Goal: Task Accomplishment & Management: Complete application form

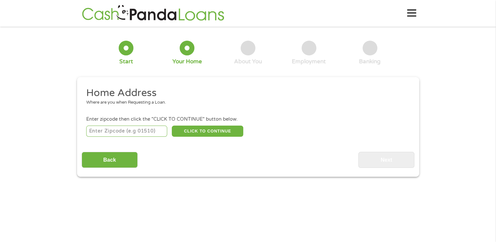
click at [136, 129] on input "number" at bounding box center [126, 131] width 81 height 11
type input "45248"
select select "[US_STATE]"
click at [208, 127] on button "CLICK TO CONTINUE" at bounding box center [207, 131] width 71 height 11
type input "45248"
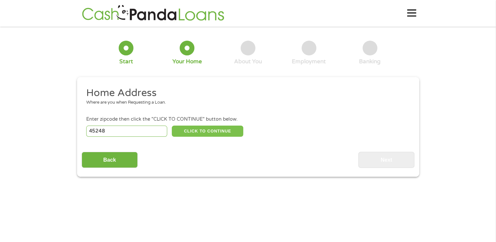
type input "[GEOGRAPHIC_DATA]"
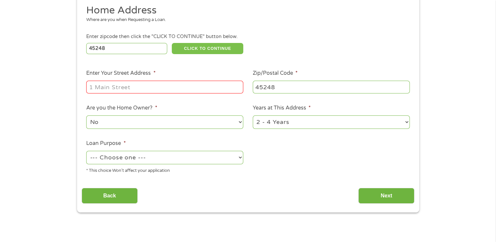
scroll to position [105, 0]
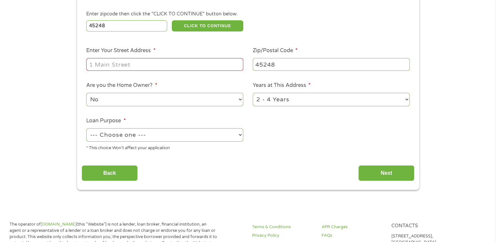
click at [183, 61] on input "Enter Your Street Address *" at bounding box center [164, 64] width 157 height 12
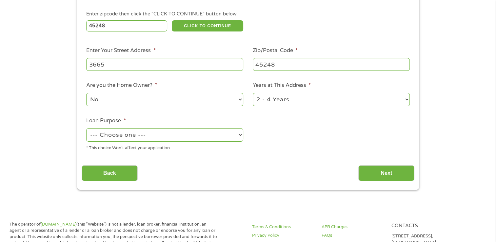
type input "[STREET_ADDRESS]"
click at [266, 99] on select "1 Year or less 1 - 2 Years 2 - 4 Years Over 4 Years" at bounding box center [331, 99] width 157 height 13
select select "60months"
click at [253, 93] on select "1 Year or less 1 - 2 Years 2 - 4 Years Over 4 Years" at bounding box center [331, 99] width 157 height 13
click at [207, 135] on select "--- Choose one --- Pay Bills Debt Consolidation Home Improvement Major Purchase…" at bounding box center [164, 134] width 157 height 13
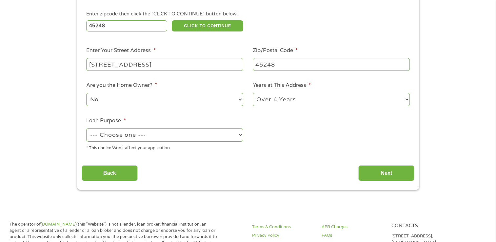
select select "shorttermcash"
click at [86, 129] on select "--- Choose one --- Pay Bills Debt Consolidation Home Improvement Major Purchase…" at bounding box center [164, 134] width 157 height 13
click at [383, 179] on input "Next" at bounding box center [386, 173] width 56 height 16
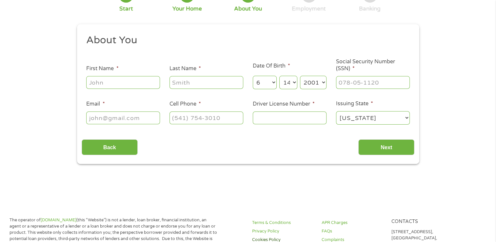
scroll to position [0, 0]
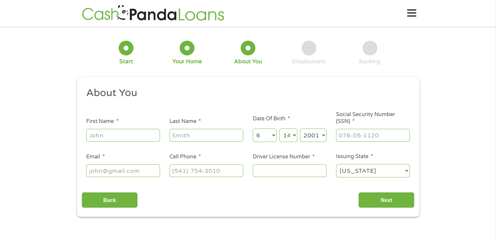
click at [110, 137] on input "First Name *" at bounding box center [123, 135] width 74 height 12
type input "[PERSON_NAME]"
type input "[EMAIL_ADDRESS][DOMAIN_NAME]"
type input "[PHONE_NUMBER]"
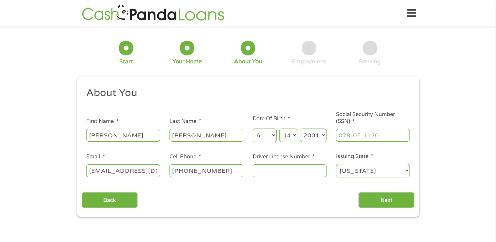
click at [269, 168] on input "Driver License Number *" at bounding box center [290, 170] width 74 height 12
type input "VB960913"
click at [377, 136] on input "___-__-____" at bounding box center [373, 135] width 74 height 12
type input "282-06-6584"
click at [386, 197] on input "Next" at bounding box center [386, 200] width 56 height 16
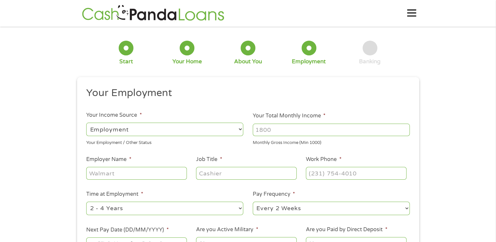
scroll to position [3, 3]
click at [336, 131] on input "Your Total Monthly Income *" at bounding box center [331, 130] width 157 height 12
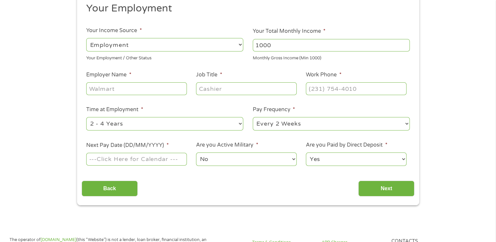
scroll to position [102, 0]
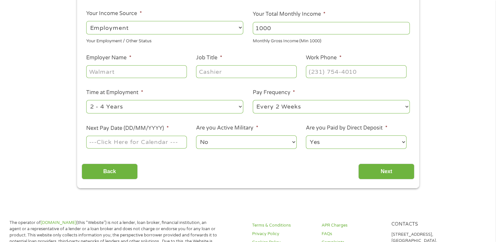
type input "1000"
click at [133, 72] on input "Employer Name *" at bounding box center [136, 71] width 100 height 12
type input "[GEOGRAPHIC_DATA]"
click at [201, 68] on input "Job Title *" at bounding box center [246, 71] width 100 height 12
type input "foodservice"
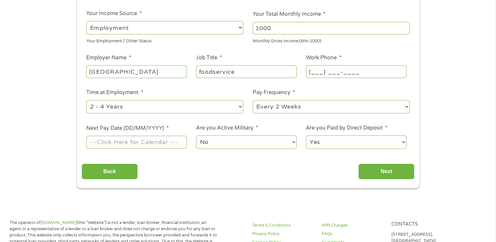
click at [332, 72] on input "(___) ___-____" at bounding box center [356, 71] width 100 height 12
type input "[PHONE_NUMBER]"
click at [184, 106] on select "--- Choose one --- 1 Year or less 1 - 2 Years 2 - 4 Years Over 4 Years" at bounding box center [164, 106] width 157 height 13
select select "12months"
click at [86, 100] on select "--- Choose one --- 1 Year or less 1 - 2 Years 2 - 4 Years Over 4 Years" at bounding box center [164, 106] width 157 height 13
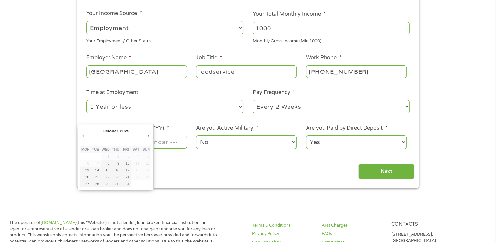
click at [173, 146] on input "Next Pay Date (DD/MM/YYYY) *" at bounding box center [136, 142] width 100 height 12
type input "[DATE]"
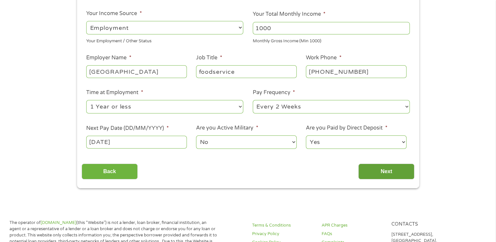
click at [382, 166] on input "Next" at bounding box center [386, 172] width 56 height 16
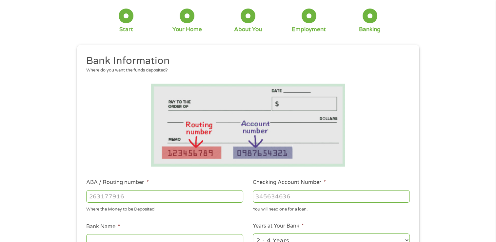
scroll to position [0, 0]
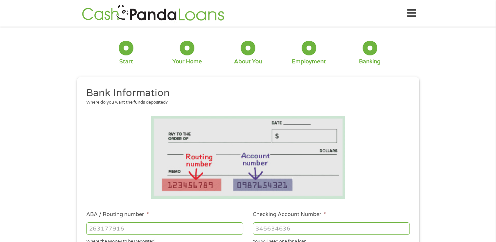
click at [111, 226] on input "ABA / Routing number *" at bounding box center [164, 228] width 157 height 12
type input "042015422"
type input "HUNTINGTON NATIONAL BANK"
type input "042015422"
click at [447, 90] on div "1 Start 2 Your Home 3 About You 4 Employment 5 Banking 6 This field is hidden w…" at bounding box center [248, 239] width 496 height 416
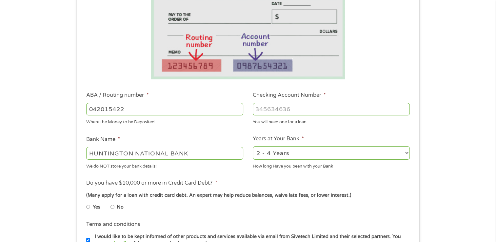
scroll to position [144, 0]
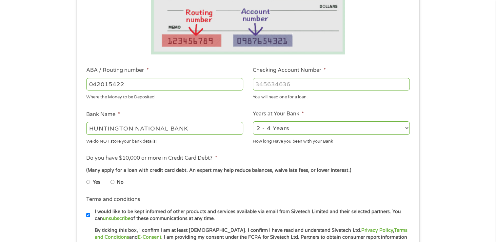
click at [292, 85] on input "Checking Account Number *" at bounding box center [331, 84] width 157 height 12
type input "02658250255"
click at [90, 182] on input "Yes" at bounding box center [88, 182] width 4 height 10
radio input "true"
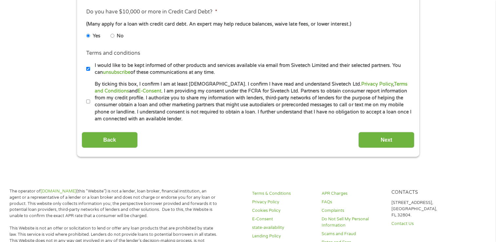
scroll to position [291, 0]
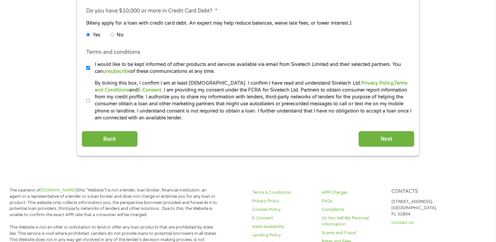
click at [92, 100] on label "By ticking this box, I confirm I am at least [DEMOGRAPHIC_DATA]. I confirm I ha…" at bounding box center [251, 101] width 322 height 42
click at [90, 100] on input "By ticking this box, I confirm I am at least [DEMOGRAPHIC_DATA]. I confirm I ha…" at bounding box center [88, 100] width 4 height 10
checkbox input "true"
click at [406, 134] on input "Next" at bounding box center [386, 139] width 56 height 16
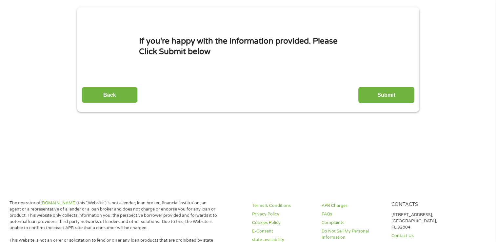
scroll to position [0, 0]
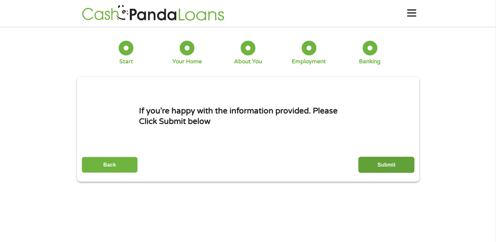
click at [402, 161] on input "Submit" at bounding box center [386, 165] width 56 height 16
